Goal: Task Accomplishment & Management: Complete application form

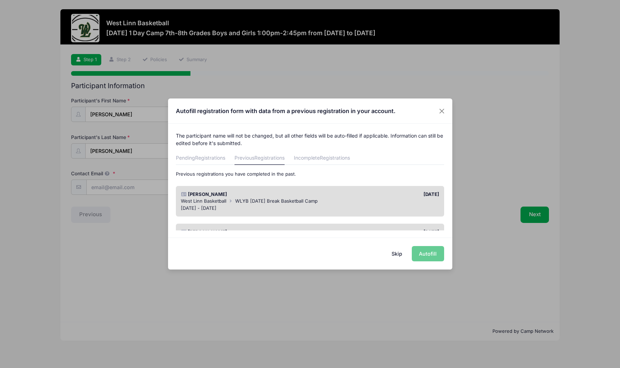
click at [420, 254] on div "Skip Autofill" at bounding box center [310, 253] width 284 height 32
click at [530, 217] on div "Autofill registration form with data from a previous registration in your accou…" at bounding box center [310, 184] width 620 height 368
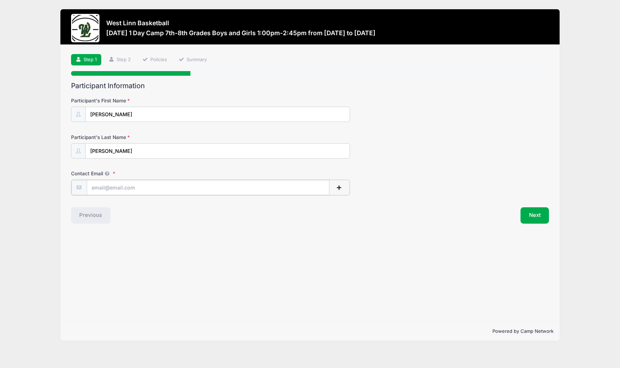
click at [126, 191] on input "Contact Email" at bounding box center [208, 187] width 243 height 15
type input "[EMAIL_ADDRESS][DOMAIN_NAME]"
click at [531, 212] on button "Next" at bounding box center [535, 215] width 29 height 16
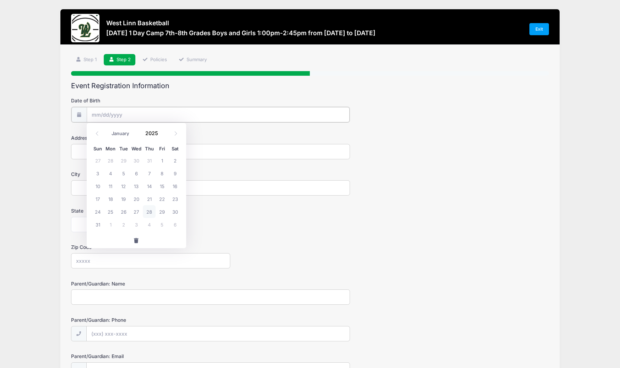
click at [117, 116] on input "Date of Birth" at bounding box center [218, 114] width 263 height 15
click at [109, 114] on input "Date of Birth" at bounding box center [218, 114] width 263 height 15
click at [97, 132] on icon at bounding box center [97, 133] width 5 height 5
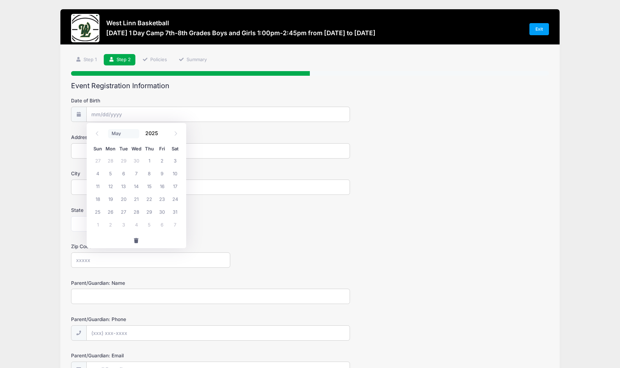
click at [113, 133] on select "January February March April May June July August September October November De…" at bounding box center [124, 133] width 32 height 9
click at [176, 135] on icon at bounding box center [175, 133] width 5 height 5
click at [98, 133] on icon at bounding box center [97, 133] width 5 height 5
select select "4"
click at [109, 199] on span "19" at bounding box center [110, 198] width 13 height 13
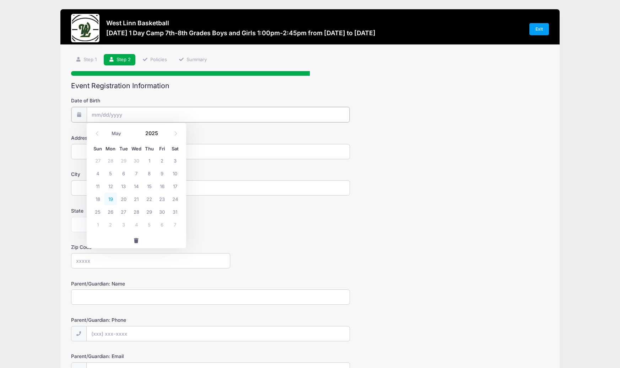
type input "[DATE]"
click at [125, 113] on input "[DATE]" at bounding box center [218, 114] width 263 height 15
click at [122, 113] on input "[DATE]" at bounding box center [218, 114] width 263 height 15
click at [96, 132] on icon at bounding box center [97, 133] width 5 height 5
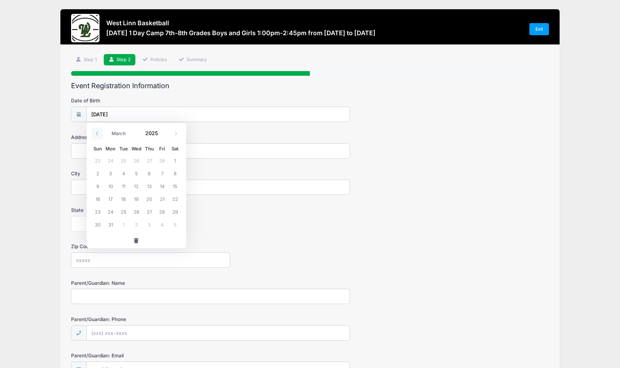
click at [96, 132] on icon at bounding box center [97, 133] width 5 height 5
select select "0"
click at [96, 132] on icon at bounding box center [97, 133] width 5 height 5
type input "2024"
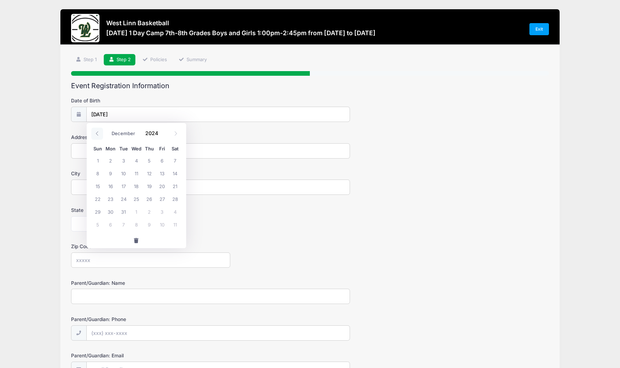
click at [96, 132] on icon at bounding box center [97, 133] width 5 height 5
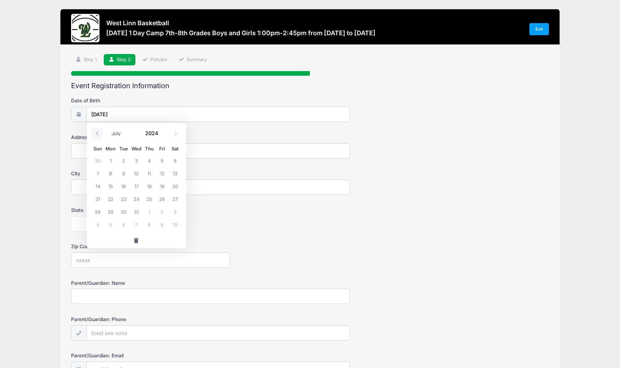
click at [96, 132] on icon at bounding box center [97, 133] width 5 height 5
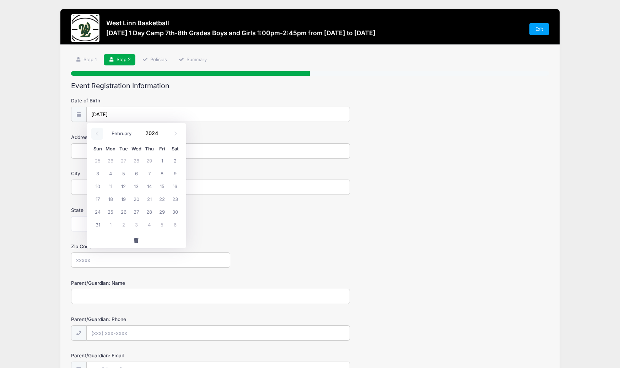
click at [96, 132] on icon at bounding box center [97, 133] width 5 height 5
select select "0"
click at [96, 132] on icon at bounding box center [97, 133] width 5 height 5
type input "2023"
click at [96, 132] on icon at bounding box center [97, 133] width 5 height 5
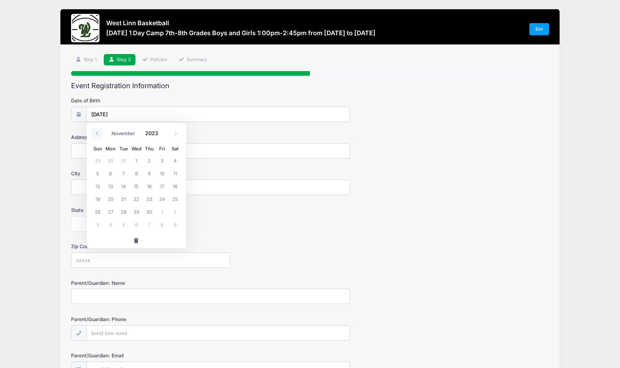
click at [95, 132] on icon at bounding box center [97, 133] width 5 height 5
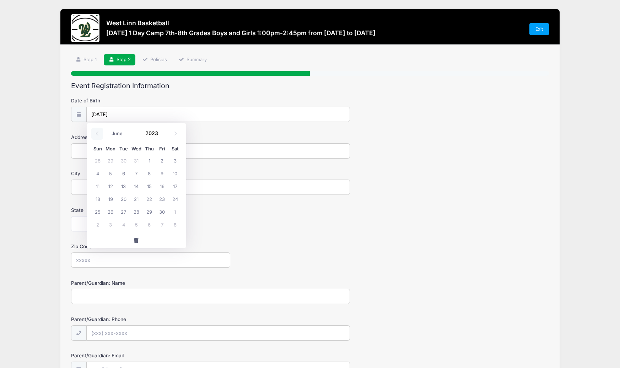
click at [95, 132] on icon at bounding box center [97, 133] width 5 height 5
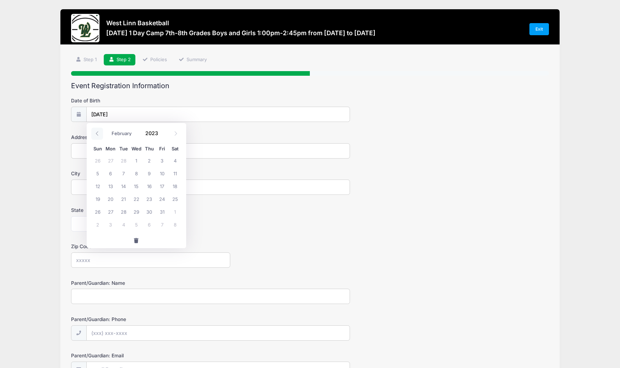
select select "0"
click at [95, 132] on icon at bounding box center [97, 133] width 5 height 5
type input "2022"
click at [95, 132] on icon at bounding box center [97, 133] width 5 height 5
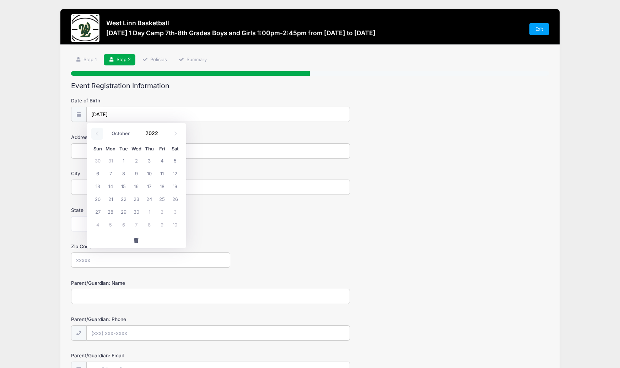
click at [95, 132] on icon at bounding box center [97, 133] width 5 height 5
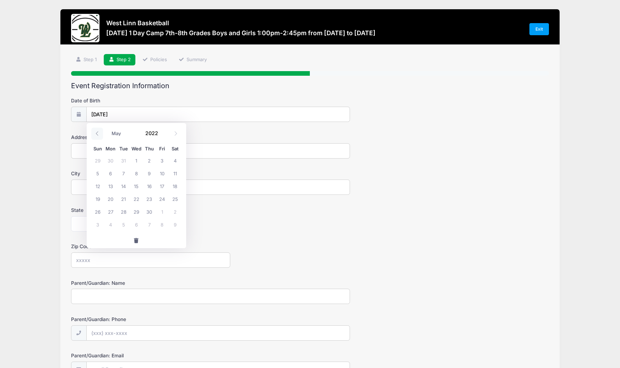
click at [95, 132] on icon at bounding box center [97, 133] width 5 height 5
select select "0"
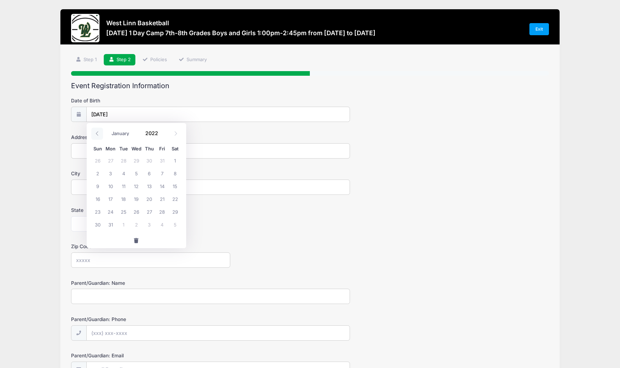
click at [95, 132] on icon at bounding box center [97, 133] width 5 height 5
type input "2021"
click at [95, 132] on icon at bounding box center [97, 133] width 5 height 5
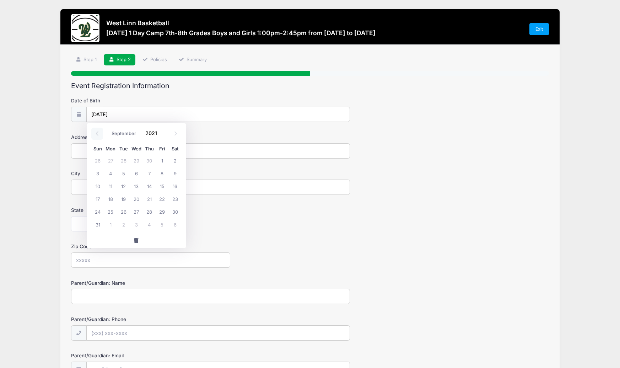
click at [95, 132] on icon at bounding box center [97, 133] width 5 height 5
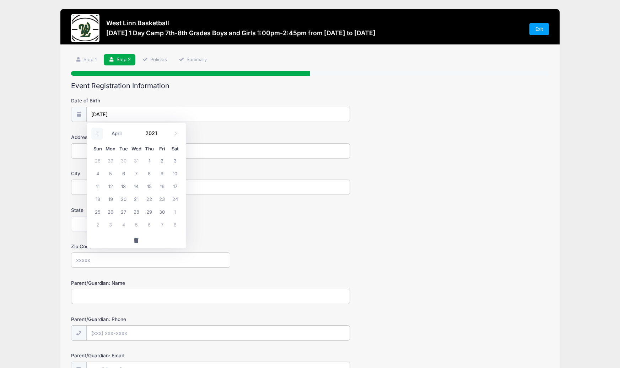
click at [95, 132] on icon at bounding box center [97, 133] width 5 height 5
select select "0"
click at [95, 132] on icon at bounding box center [97, 133] width 5 height 5
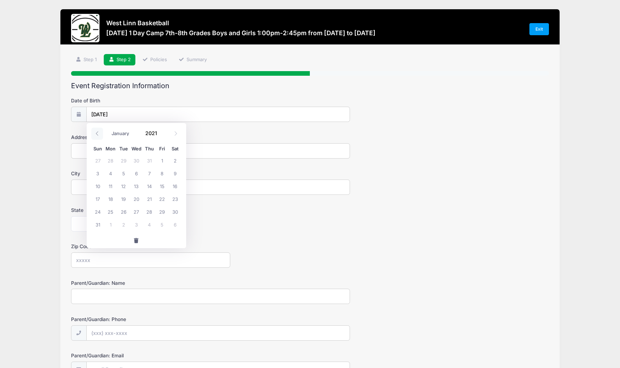
type input "2020"
click at [125, 113] on input "[DATE]" at bounding box center [218, 114] width 263 height 15
drag, startPoint x: 120, startPoint y: 114, endPoint x: 104, endPoint y: 112, distance: 15.7
click at [104, 112] on input "[DATE]" at bounding box center [218, 114] width 263 height 15
click at [128, 115] on input "[DATE]" at bounding box center [218, 114] width 263 height 15
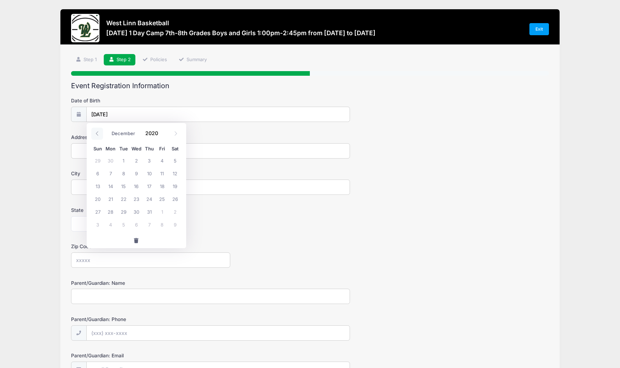
click at [96, 132] on icon at bounding box center [97, 133] width 5 height 5
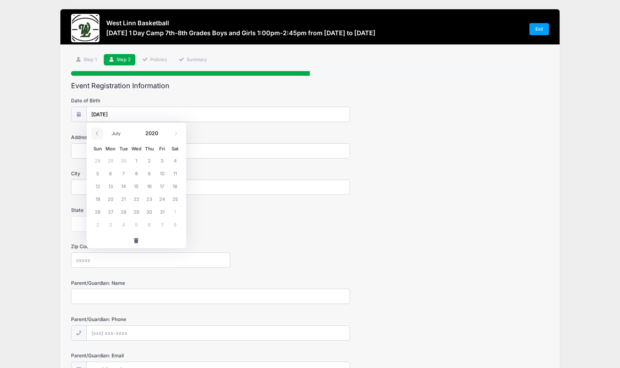
click at [96, 132] on icon at bounding box center [97, 133] width 5 height 5
click at [95, 132] on icon at bounding box center [97, 133] width 5 height 5
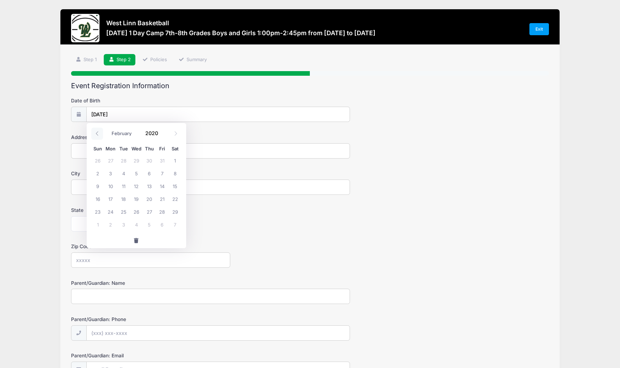
click at [95, 132] on icon at bounding box center [97, 133] width 5 height 5
select select "0"
click at [95, 132] on icon at bounding box center [97, 133] width 5 height 5
type input "2019"
click at [95, 132] on icon at bounding box center [97, 133] width 5 height 5
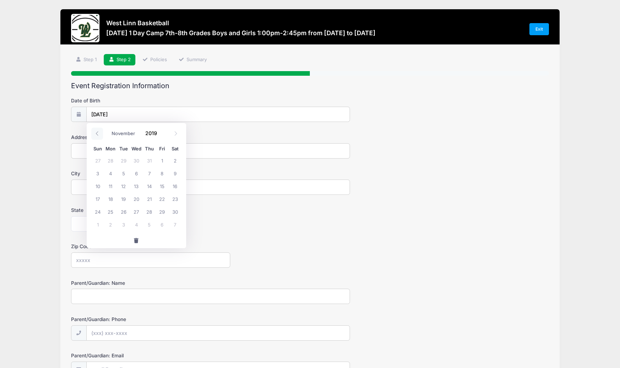
click at [95, 132] on icon at bounding box center [97, 133] width 5 height 5
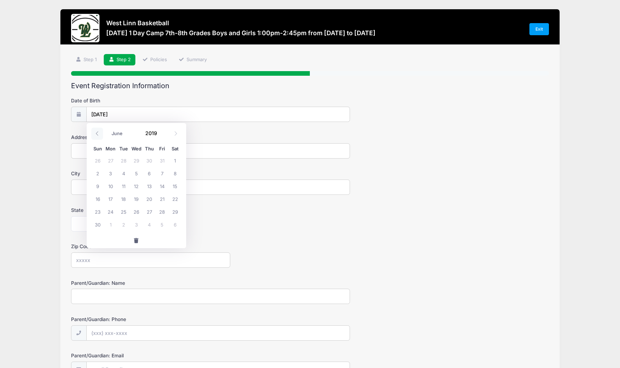
click at [95, 132] on icon at bounding box center [97, 133] width 5 height 5
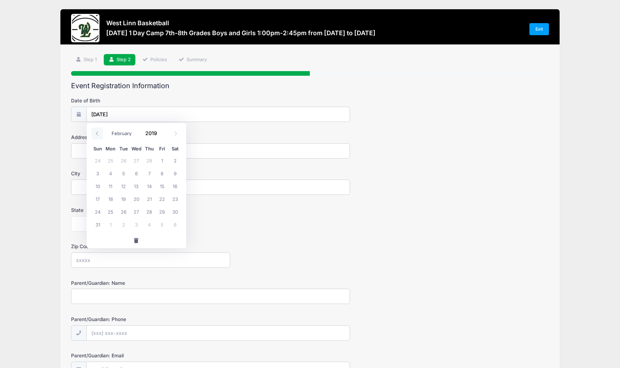
select select "0"
click at [95, 132] on icon at bounding box center [97, 133] width 5 height 5
type input "2018"
click at [95, 132] on icon at bounding box center [97, 133] width 5 height 5
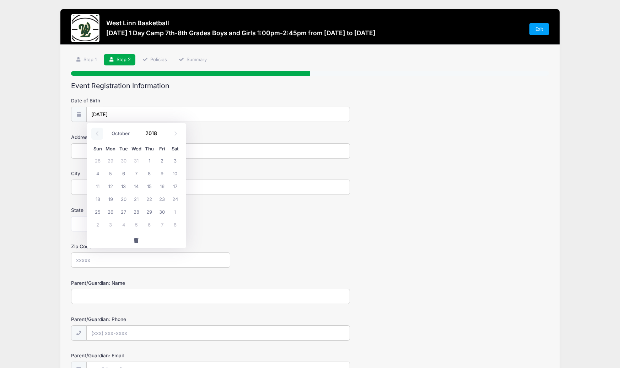
click at [95, 132] on icon at bounding box center [97, 133] width 5 height 5
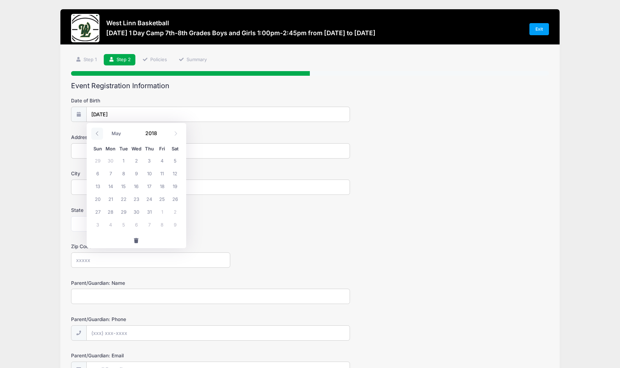
click at [95, 132] on icon at bounding box center [97, 133] width 5 height 5
select select "0"
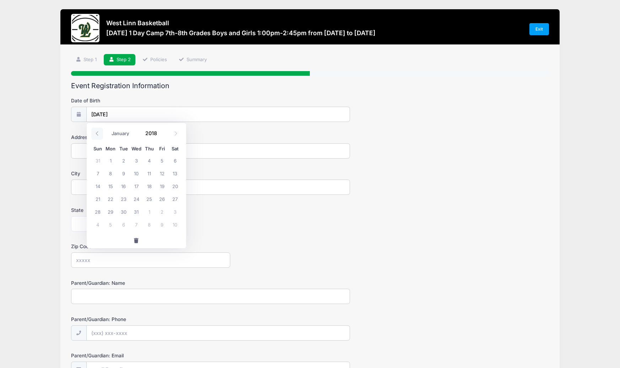
click at [95, 132] on icon at bounding box center [97, 133] width 5 height 5
type input "2017"
click at [95, 132] on icon at bounding box center [97, 133] width 5 height 5
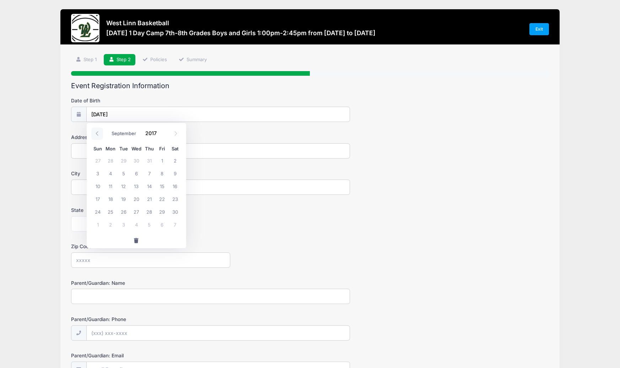
click at [95, 132] on icon at bounding box center [97, 133] width 5 height 5
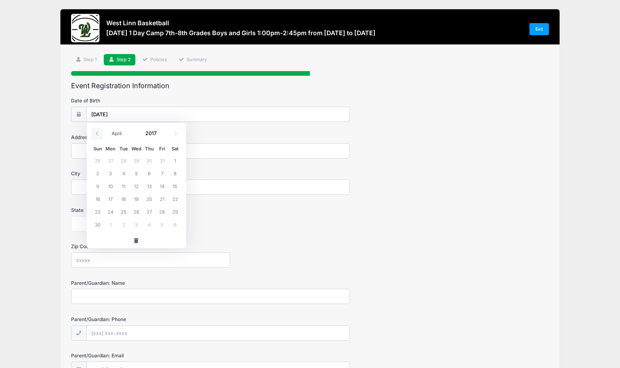
click at [95, 132] on icon at bounding box center [97, 133] width 5 height 5
select select "0"
click at [95, 132] on icon at bounding box center [97, 133] width 5 height 5
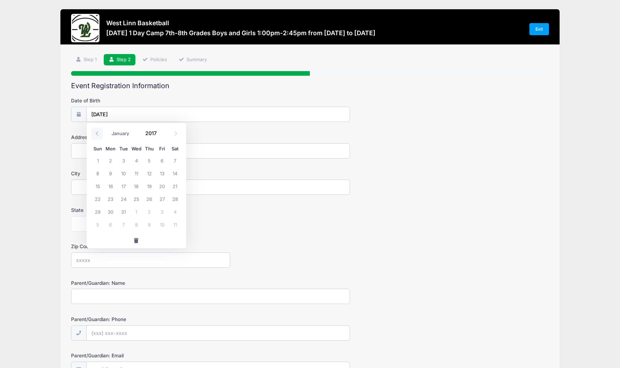
type input "2016"
click at [95, 132] on icon at bounding box center [97, 133] width 5 height 5
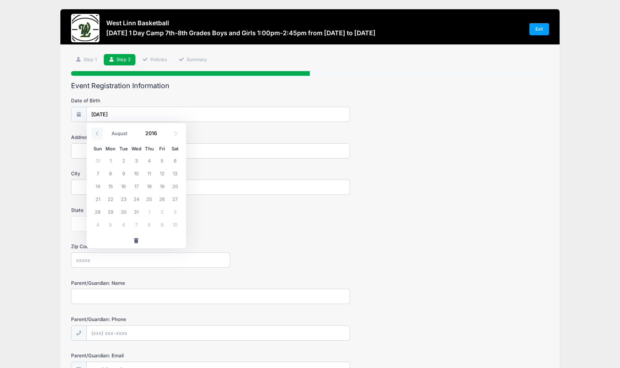
click at [95, 132] on icon at bounding box center [97, 133] width 5 height 5
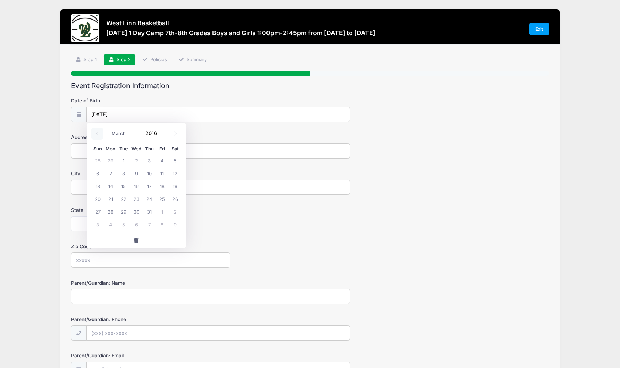
click at [95, 132] on icon at bounding box center [97, 133] width 5 height 5
select select "0"
click at [95, 132] on icon at bounding box center [97, 133] width 5 height 5
type input "2015"
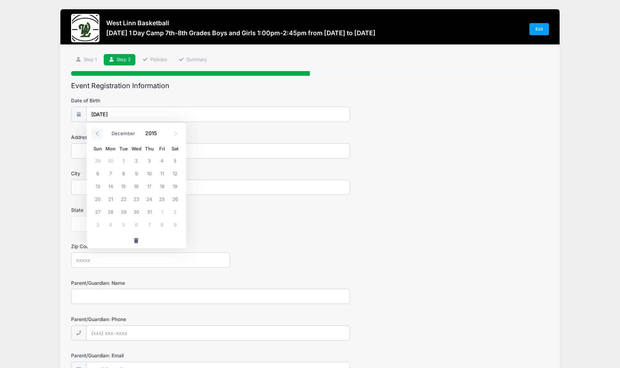
click at [95, 132] on icon at bounding box center [97, 133] width 5 height 5
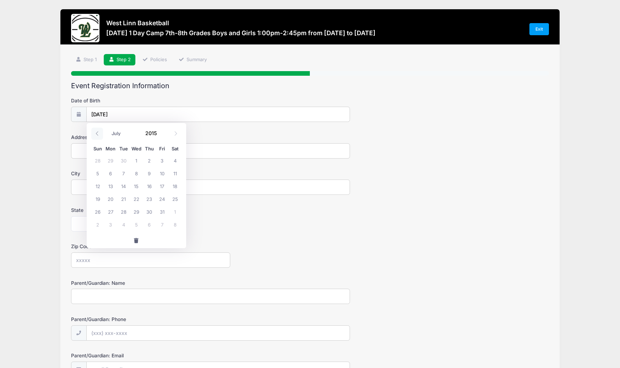
click at [95, 132] on icon at bounding box center [97, 133] width 5 height 5
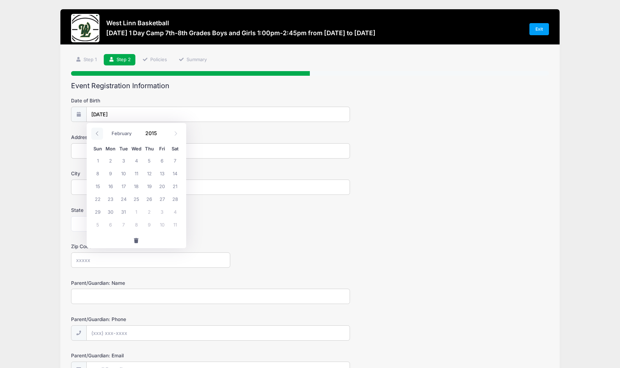
click at [95, 132] on icon at bounding box center [97, 133] width 5 height 5
select select "0"
click at [95, 132] on icon at bounding box center [97, 133] width 5 height 5
type input "2014"
click at [95, 132] on icon at bounding box center [97, 133] width 5 height 5
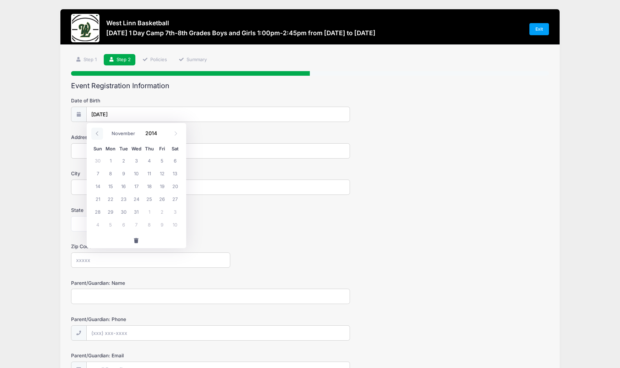
click at [95, 132] on icon at bounding box center [97, 133] width 5 height 5
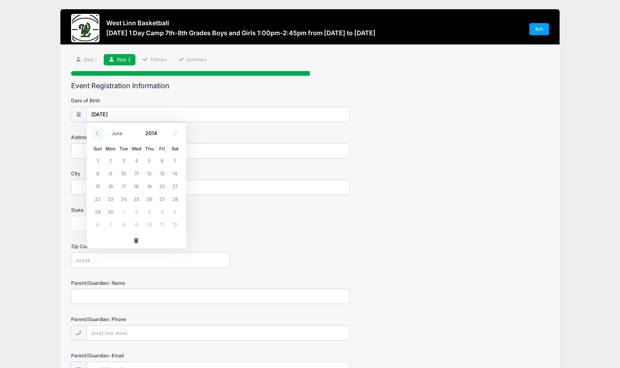
click at [95, 132] on icon at bounding box center [97, 133] width 5 height 5
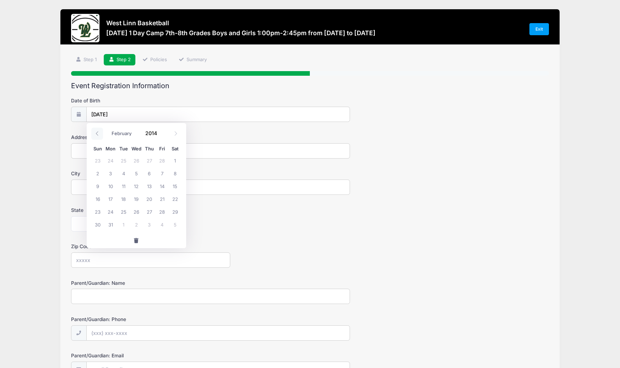
select select "0"
click at [95, 132] on icon at bounding box center [97, 133] width 5 height 5
type input "2013"
click at [95, 132] on icon at bounding box center [97, 133] width 5 height 5
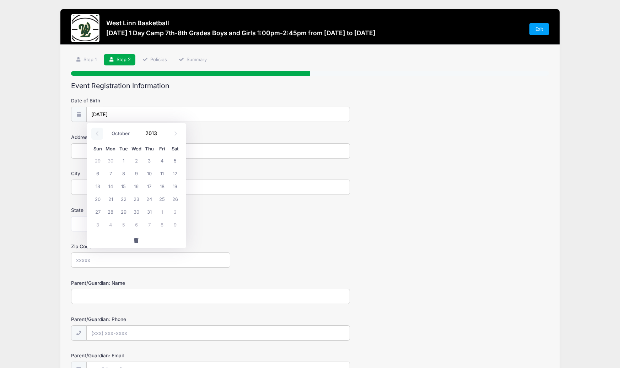
click at [95, 132] on icon at bounding box center [97, 133] width 5 height 5
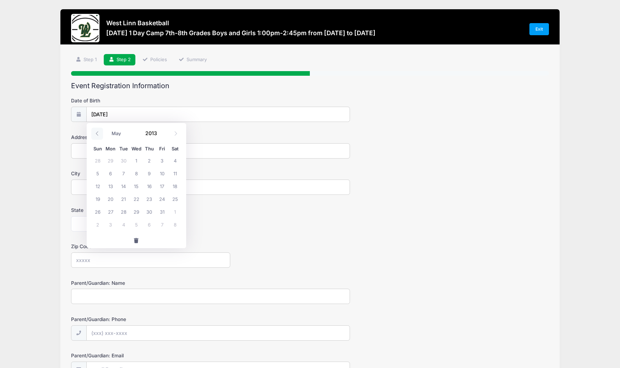
click at [95, 132] on icon at bounding box center [97, 133] width 5 height 5
select select "0"
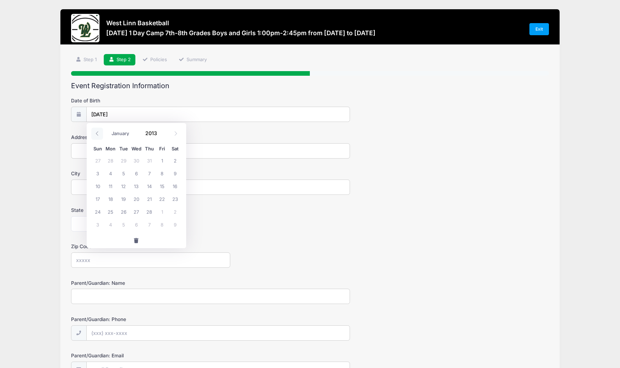
click at [95, 132] on icon at bounding box center [97, 133] width 5 height 5
type input "2012"
click at [95, 132] on icon at bounding box center [97, 133] width 5 height 5
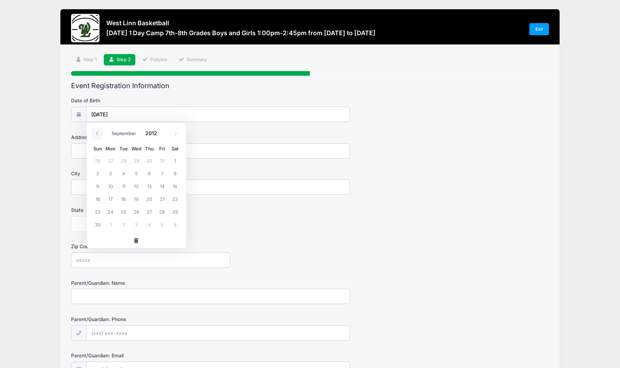
click at [95, 132] on icon at bounding box center [97, 133] width 5 height 5
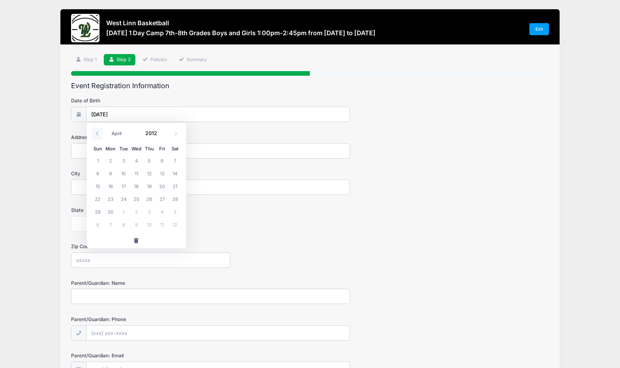
click at [95, 132] on icon at bounding box center [97, 133] width 5 height 5
select select "0"
click at [95, 132] on icon at bounding box center [97, 133] width 5 height 5
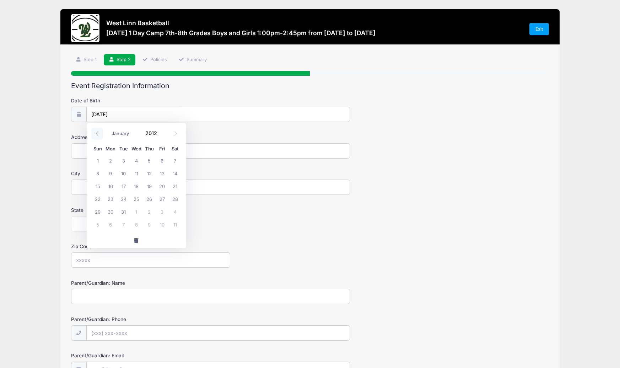
type input "2011"
click at [95, 132] on icon at bounding box center [97, 133] width 5 height 5
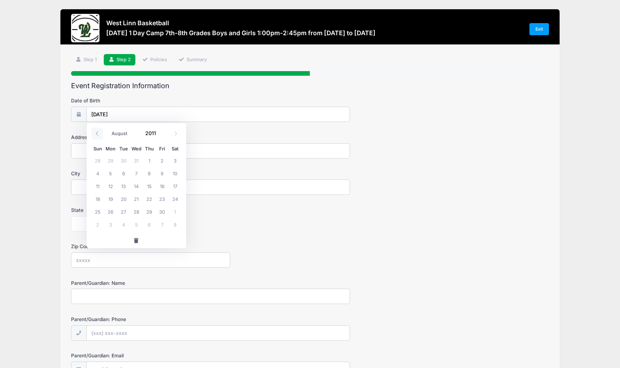
click at [95, 132] on icon at bounding box center [97, 133] width 5 height 5
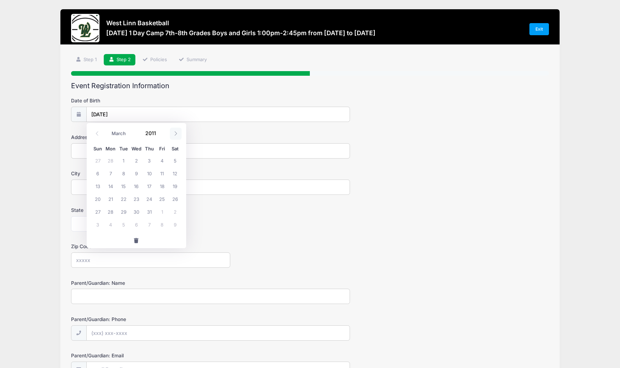
click at [177, 134] on icon at bounding box center [175, 133] width 5 height 5
select select "4"
click at [148, 186] on span "19" at bounding box center [149, 185] width 13 height 13
type input "[DATE]"
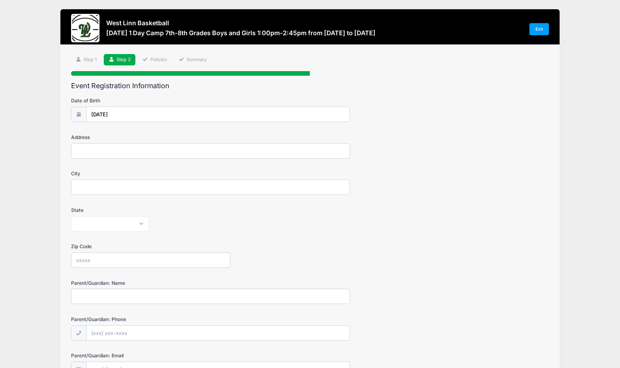
click at [95, 150] on input "Address" at bounding box center [210, 150] width 279 height 15
type input "[STREET_ADDRESS]"
type input "West Linn"
select select "OR"
type input "97068"
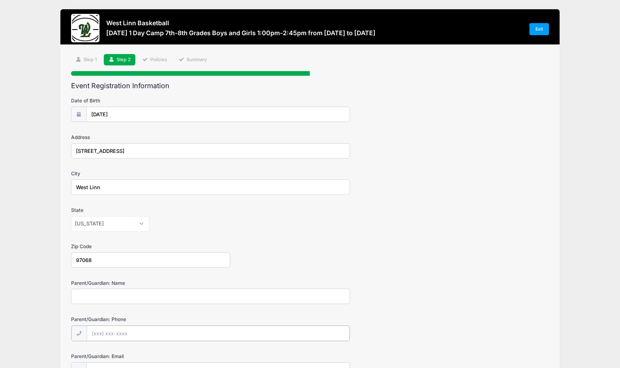
type input "[PHONE_NUMBER]"
type input "[EMAIL_ADDRESS][DOMAIN_NAME]"
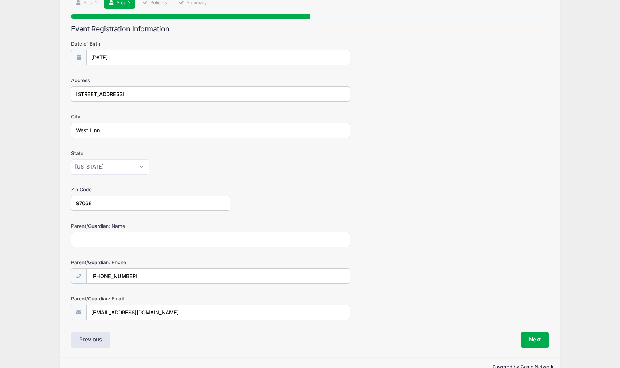
scroll to position [58, 0]
click at [102, 241] on input "Parent/Guardian: Name" at bounding box center [210, 238] width 279 height 15
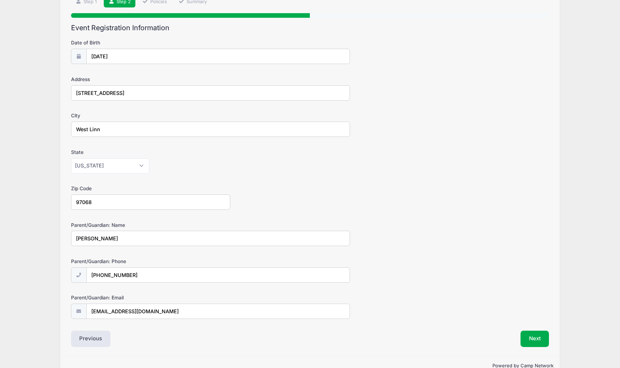
scroll to position [74, 0]
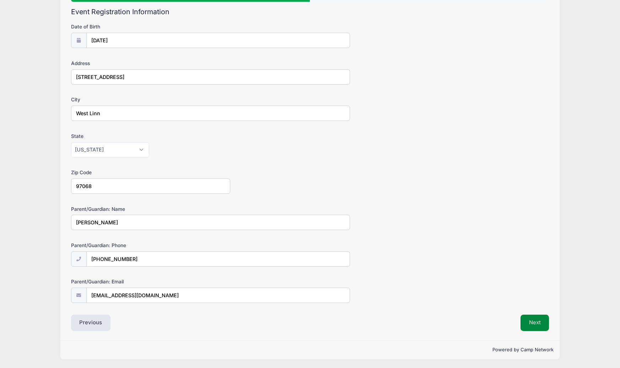
type input "[PERSON_NAME]"
click at [538, 320] on button "Next" at bounding box center [535, 323] width 29 height 16
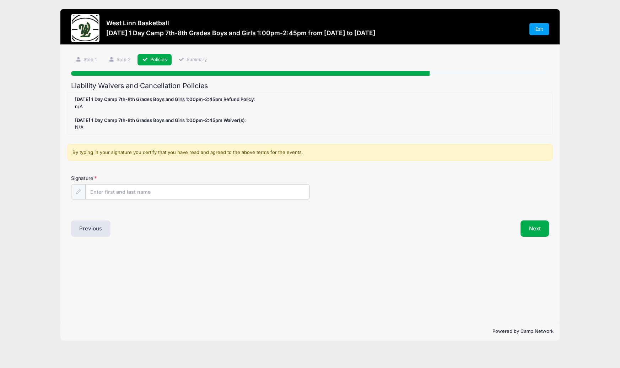
scroll to position [0, 0]
click at [123, 194] on input "Signature" at bounding box center [198, 191] width 224 height 15
type input "[PERSON_NAME]"
click at [537, 228] on button "Next" at bounding box center [535, 228] width 29 height 16
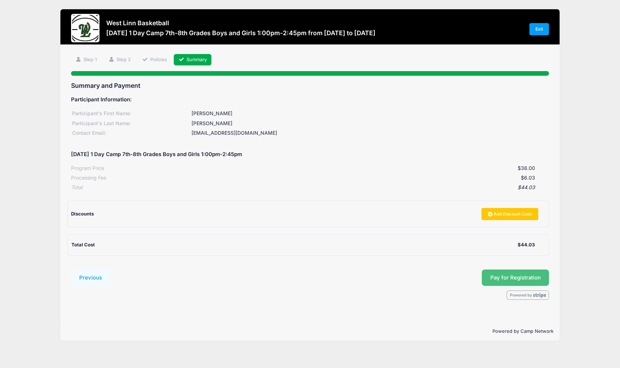
click at [501, 274] on span "Pay for Registration" at bounding box center [516, 277] width 50 height 6
